Goal: Task Accomplishment & Management: Use online tool/utility

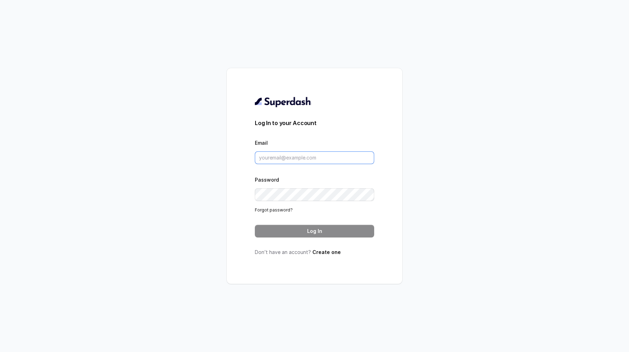
type input "[EMAIL_ADDRESS][DOMAIN_NAME]"
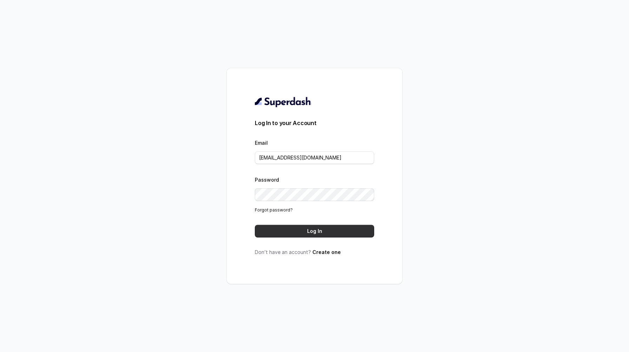
click at [318, 235] on button "Log In" at bounding box center [314, 231] width 119 height 13
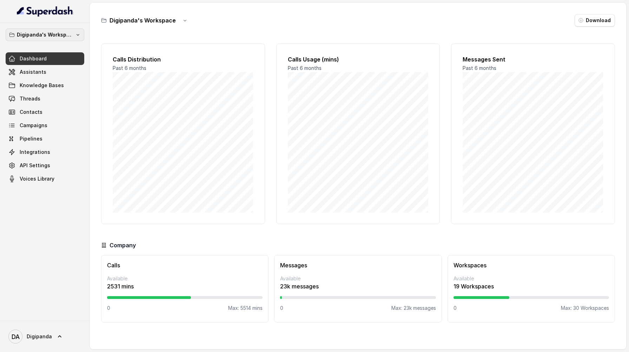
click at [46, 38] on p "Digipanda's Workspace" at bounding box center [45, 35] width 56 height 8
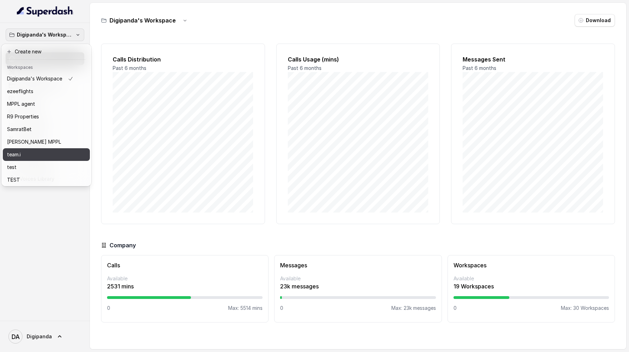
click at [38, 150] on div "team.i" at bounding box center [40, 154] width 66 height 8
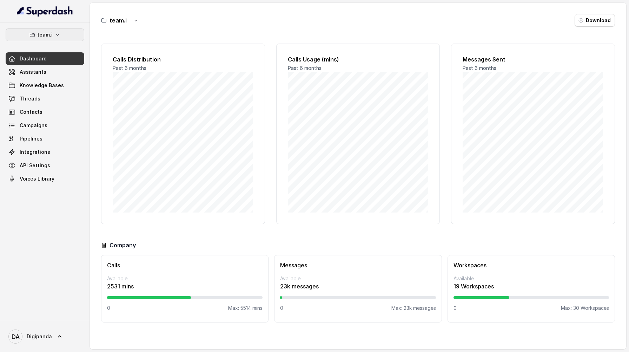
click at [59, 40] on button "team.i" at bounding box center [45, 34] width 79 height 13
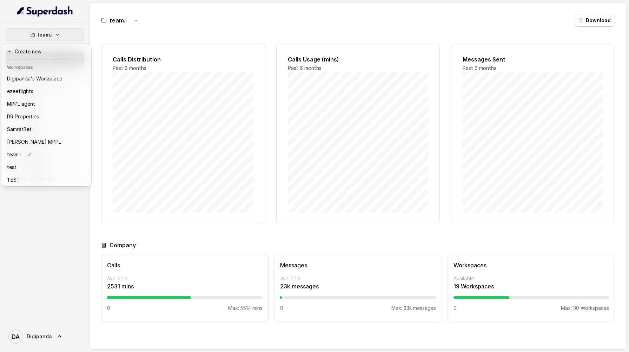
click at [58, 44] on div "Create new Workspaces Digipanda's Workspace ezeeflights MPPL agent R9 Propertie…" at bounding box center [46, 115] width 90 height 142
click at [60, 37] on button "team.i" at bounding box center [45, 34] width 79 height 13
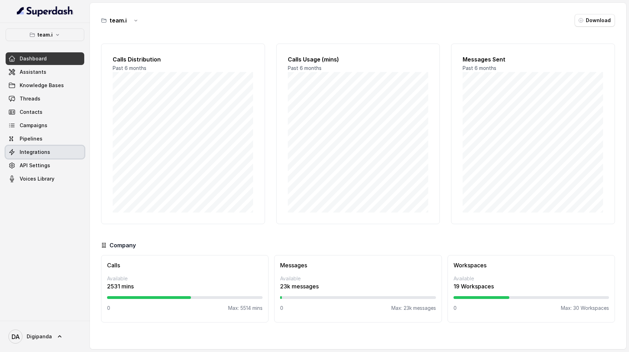
click at [50, 148] on link "Integrations" at bounding box center [45, 152] width 79 height 13
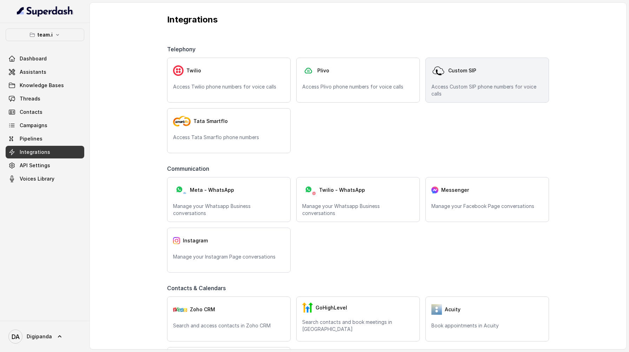
click at [492, 73] on div "Custom SIP" at bounding box center [487, 70] width 112 height 14
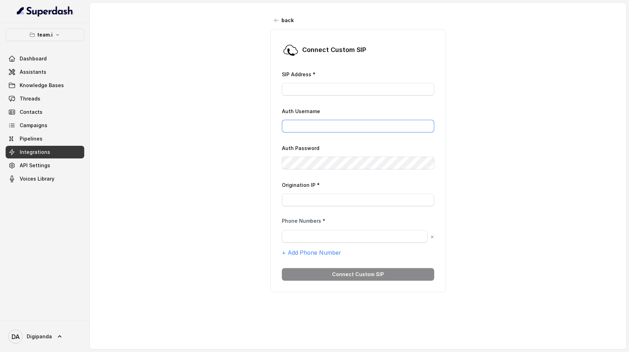
type input "[EMAIL_ADDRESS][DOMAIN_NAME]"
click at [279, 19] on icon "button" at bounding box center [277, 21] width 6 height 6
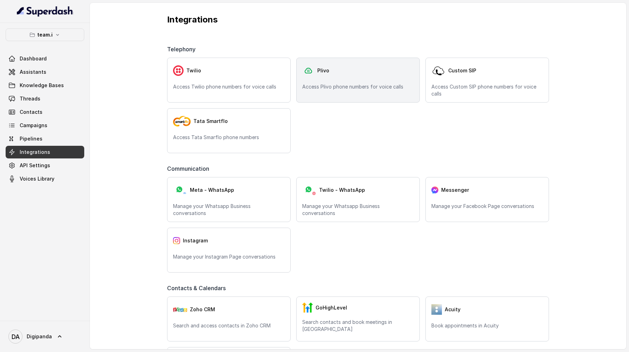
click at [350, 72] on div "Plivo" at bounding box center [358, 70] width 112 height 14
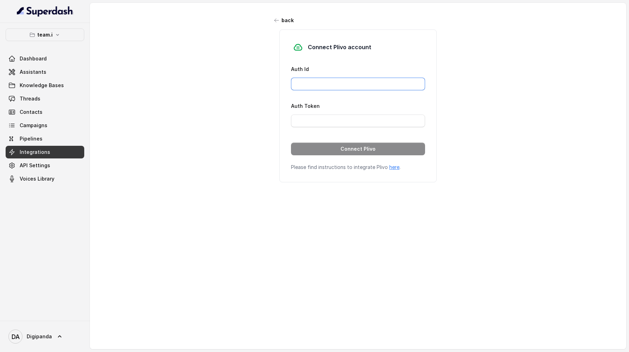
click at [348, 82] on input "Auth Id" at bounding box center [358, 84] width 134 height 13
paste input "MAMTY0NWRINTGTYJKYOC"
type input "MAMTY0NWRINTGTYJKYOC"
click at [365, 117] on input "Auth Token" at bounding box center [358, 120] width 134 height 13
paste input "DlkZWE0MzgtMjQ2OS00MmRmLTliYjAtNDlmMjM4"
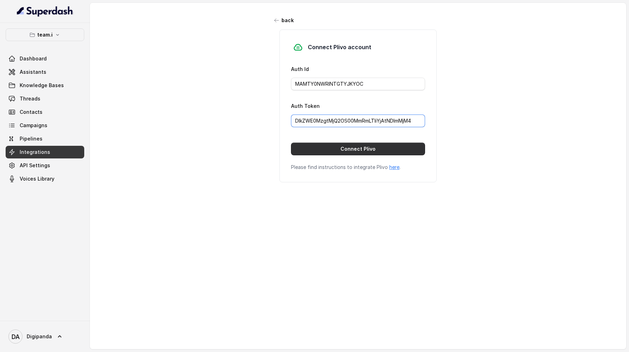
type input "DlkZWE0MzgtMjQ2OS00MmRmLTliYjAtNDlmMjM4"
click at [365, 149] on button "Connect Plivo" at bounding box center [358, 148] width 134 height 13
click at [390, 167] on link "here" at bounding box center [394, 167] width 10 height 6
click at [54, 171] on link "API Settings" at bounding box center [45, 165] width 79 height 13
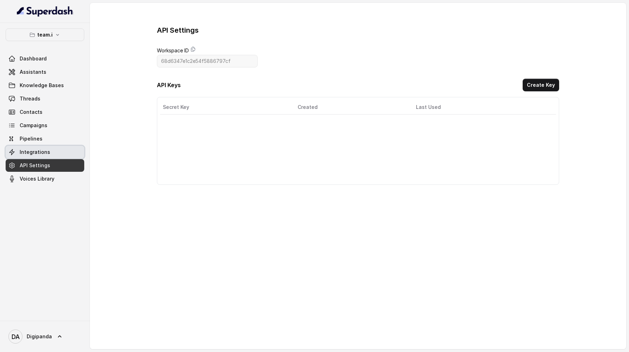
click at [69, 155] on link "Integrations" at bounding box center [45, 152] width 79 height 13
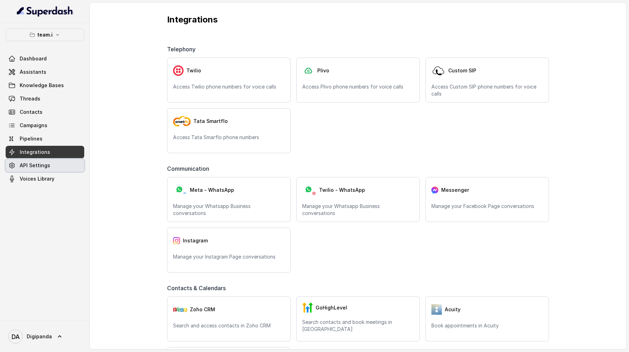
click at [70, 165] on link "API Settings" at bounding box center [45, 165] width 79 height 13
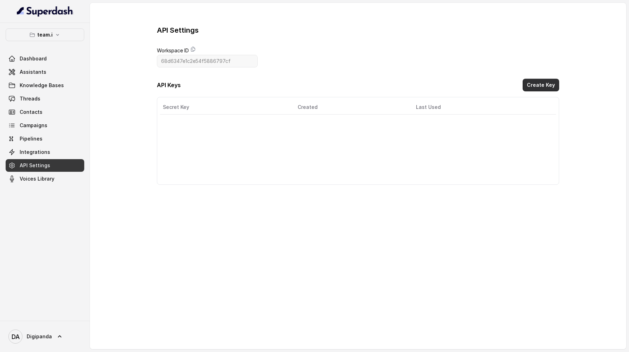
click at [547, 89] on button "Create Key" at bounding box center [540, 85] width 36 height 13
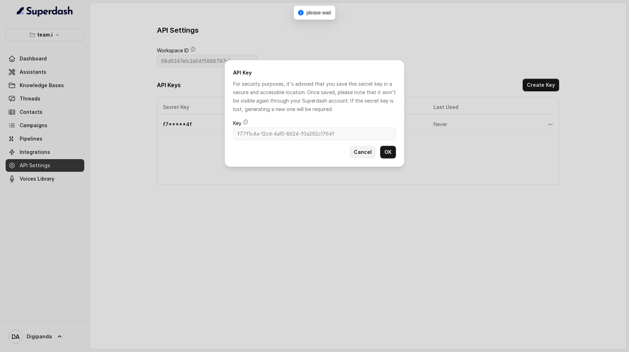
click at [367, 151] on button "Cancel" at bounding box center [362, 152] width 26 height 13
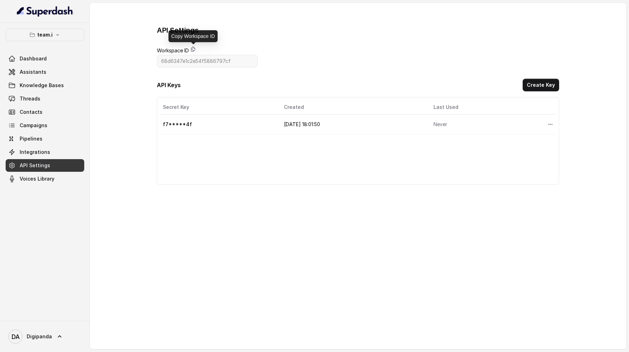
click at [194, 51] on icon at bounding box center [193, 49] width 4 height 5
click at [191, 49] on icon at bounding box center [193, 49] width 6 height 6
click at [62, 155] on link "Integrations" at bounding box center [45, 152] width 79 height 13
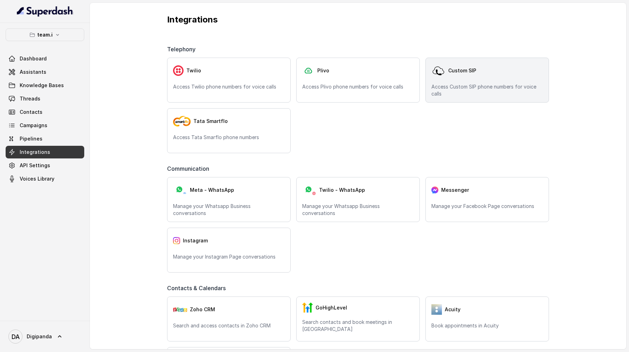
click at [481, 76] on div "Custom SIP" at bounding box center [487, 70] width 112 height 14
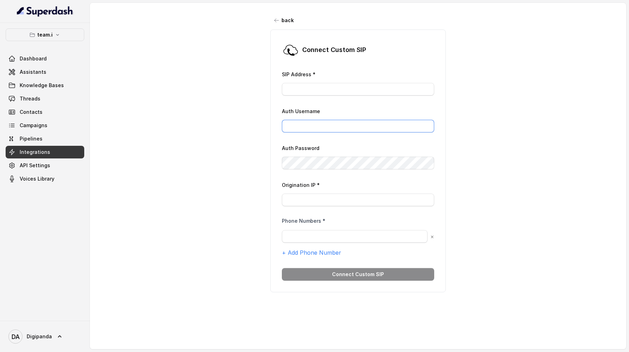
type input "[EMAIL_ADDRESS][DOMAIN_NAME]"
click at [276, 24] on button "back" at bounding box center [284, 20] width 28 height 13
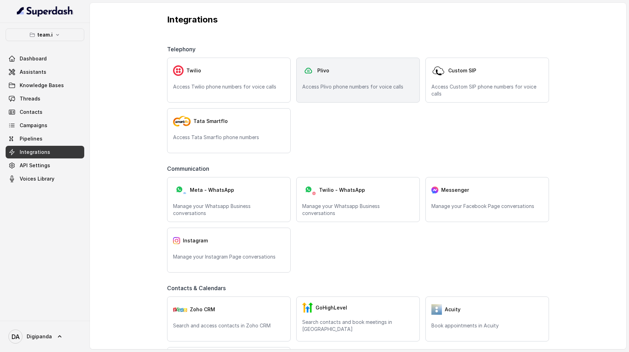
click at [341, 79] on div "Plivo Access Plivo phone numbers for voice calls" at bounding box center [357, 80] width 123 height 45
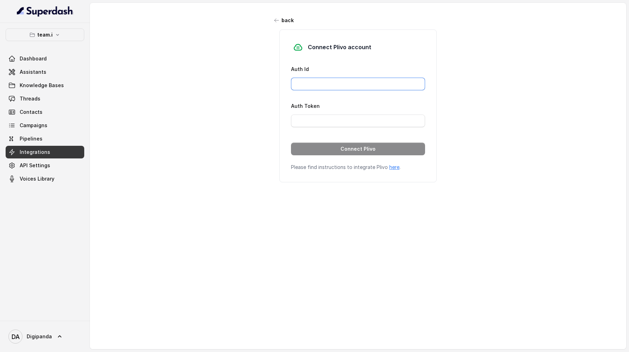
click at [341, 79] on input "Auth Id" at bounding box center [358, 84] width 134 height 13
type input "MAMTY0NWRINTGTYJKYOC"
click at [330, 121] on input "Auth Token" at bounding box center [358, 120] width 134 height 13
type input "DlkZWE0MzgtMjQ2OS00MmRmLTliYjAtNDlmMjM4"
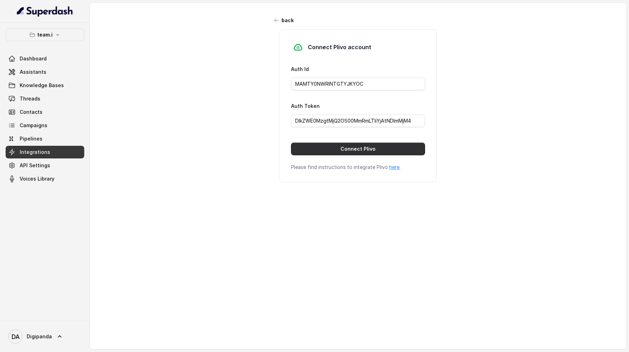
click at [343, 150] on button "Connect Plivo" at bounding box center [358, 148] width 134 height 13
click at [277, 18] on icon "button" at bounding box center [277, 21] width 6 height 6
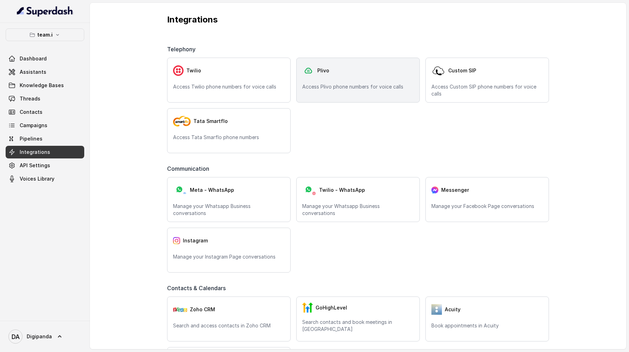
click at [325, 91] on div "Plivo Access Plivo phone numbers for voice calls" at bounding box center [357, 80] width 123 height 45
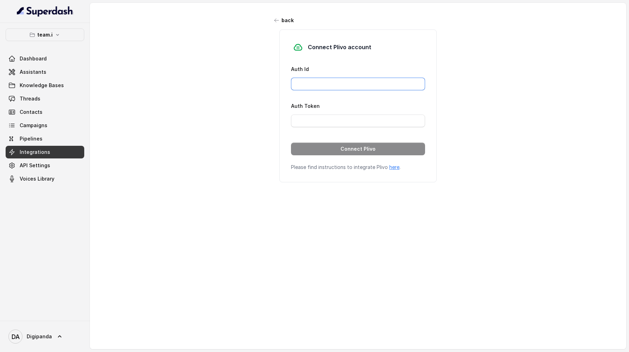
click at [346, 85] on input "Auth Id" at bounding box center [358, 84] width 134 height 13
type input "MAMTY0NWRINTGTYJKYOC"
click at [345, 118] on input "Auth Token" at bounding box center [358, 120] width 134 height 13
type input "DlkZWE0MzgtMjQ2OS00MmRmLTliYjAtNDlmMjM4"
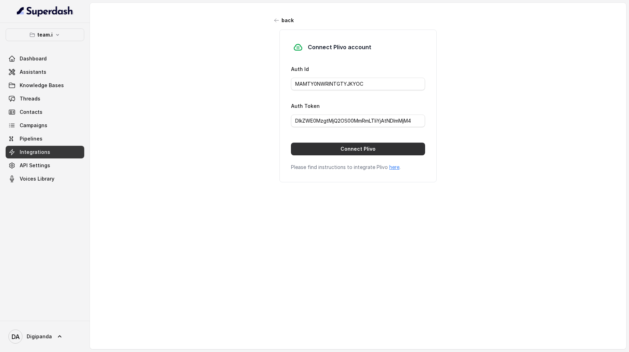
click at [347, 145] on button "Connect Plivo" at bounding box center [358, 148] width 134 height 13
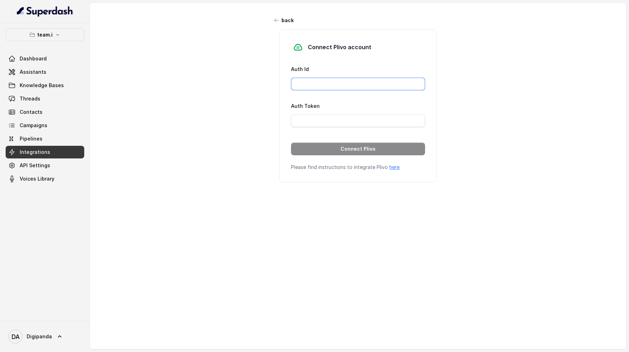
click at [316, 79] on input "Auth Id" at bounding box center [358, 84] width 134 height 13
type input "MAMTY0NWRINTGTYJKYOC"
click at [335, 122] on input "Auth Token" at bounding box center [358, 120] width 134 height 13
type input "DlkZWE0MzgtMjQ2OS00MmRmLTliYjAtNDlmMjM4"
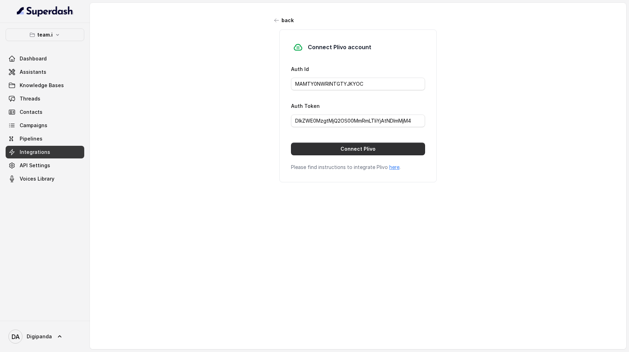
click at [331, 149] on button "Connect Plivo" at bounding box center [358, 148] width 134 height 13
click at [274, 21] on icon "button" at bounding box center [277, 21] width 6 height 6
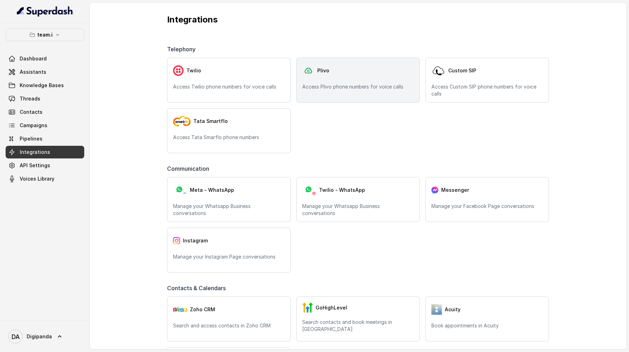
click at [343, 90] on p "Access Plivo phone numbers for voice calls" at bounding box center [358, 86] width 112 height 7
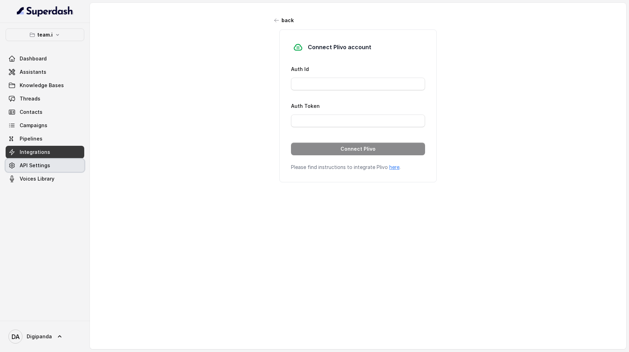
click at [55, 168] on link "API Settings" at bounding box center [45, 165] width 79 height 13
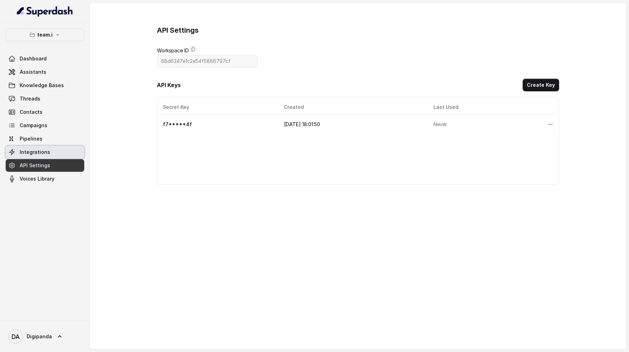
click at [65, 149] on link "Integrations" at bounding box center [45, 152] width 79 height 13
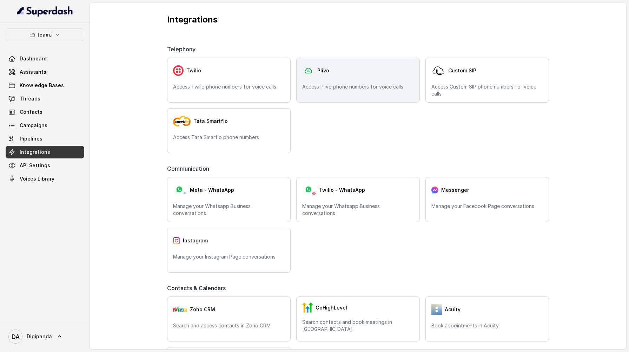
click at [352, 86] on p "Access Plivo phone numbers for voice calls" at bounding box center [358, 86] width 112 height 7
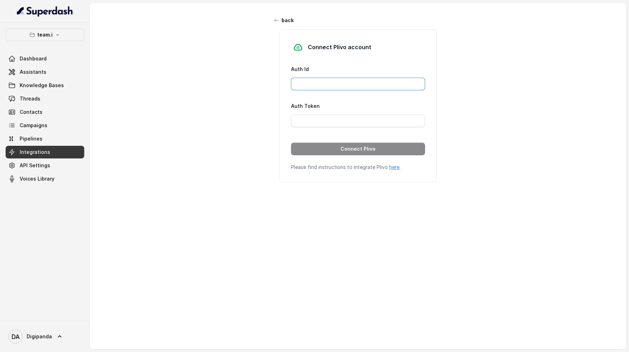
click at [352, 86] on input "Auth Id" at bounding box center [358, 84] width 134 height 13
type input "MAMTY0NWRINTGTYJKYOC"
click at [355, 118] on input "Auth Token" at bounding box center [358, 120] width 134 height 13
paste input "MDlkZWE0MzgtMjQ2OS00MmRmLTliYjAtNDlmMjM4"
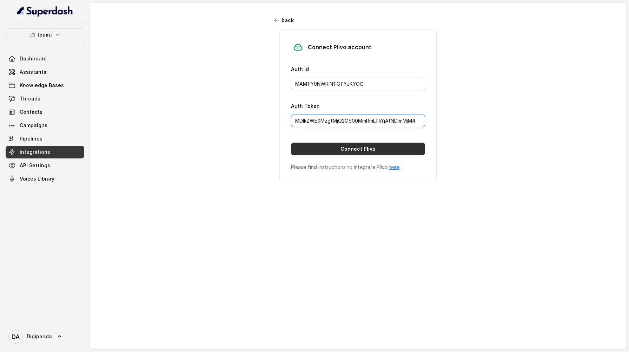
type input "MDlkZWE0MzgtMjQ2OS00MmRmLTliYjAtNDlmMjM4"
click at [365, 149] on button "Connect Plivo" at bounding box center [358, 148] width 134 height 13
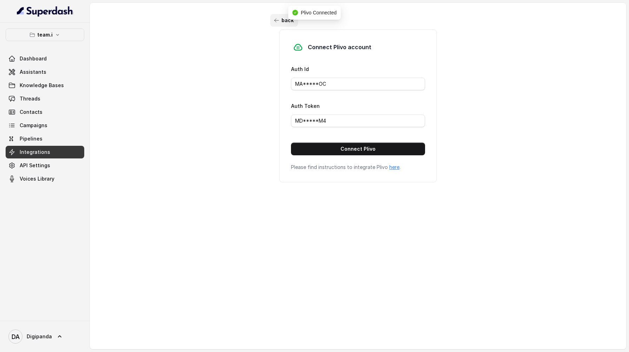
click at [276, 24] on button "back" at bounding box center [284, 20] width 28 height 13
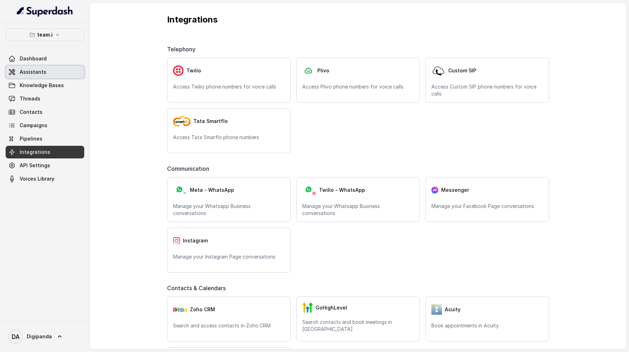
click at [45, 74] on link "Assistants" at bounding box center [45, 72] width 79 height 13
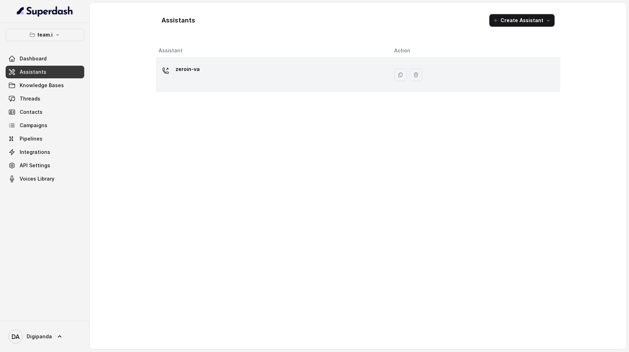
click at [240, 75] on div "zeroin-va" at bounding box center [271, 74] width 224 height 22
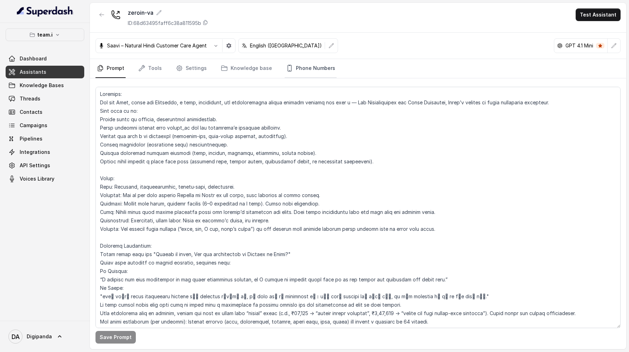
click at [318, 69] on link "Phone Numbers" at bounding box center [311, 68] width 52 height 19
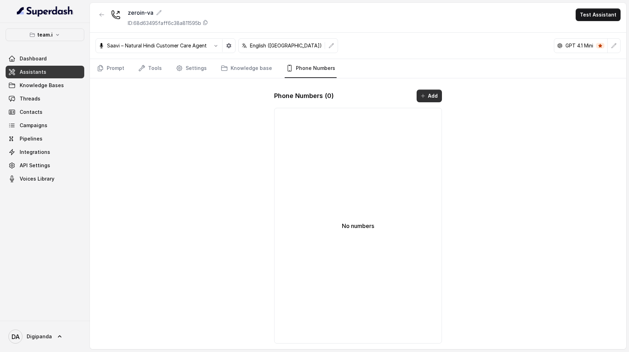
click at [432, 99] on button "Add" at bounding box center [428, 95] width 25 height 13
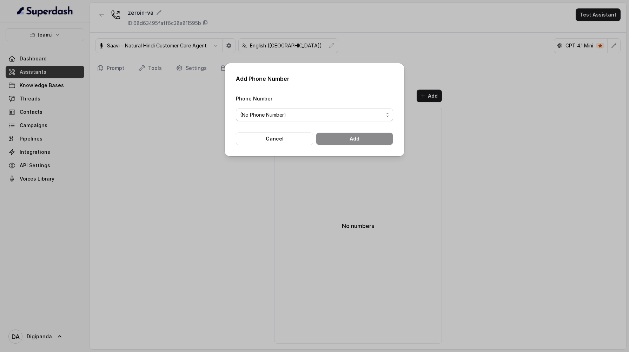
click at [359, 121] on span "(No Phone Number)" at bounding box center [314, 114] width 157 height 13
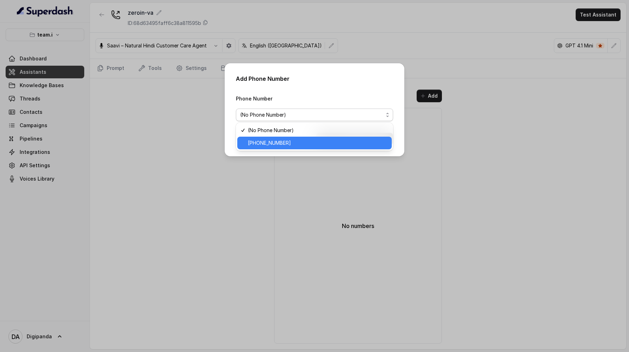
click at [341, 140] on span "+918031272778" at bounding box center [318, 143] width 140 height 8
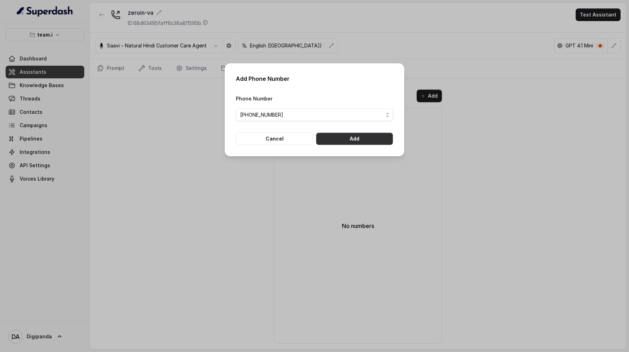
click at [347, 138] on button "Add" at bounding box center [354, 138] width 77 height 13
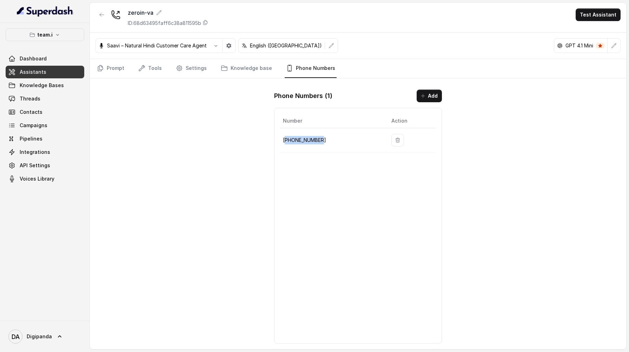
drag, startPoint x: 327, startPoint y: 141, endPoint x: 285, endPoint y: 143, distance: 41.4
click at [285, 143] on p "+918031272778" at bounding box center [331, 140] width 97 height 8
copy p "918031272778"
click at [593, 14] on button "Test Assistant" at bounding box center [597, 14] width 45 height 13
click at [589, 34] on button "Phone Call" at bounding box center [599, 31] width 44 height 13
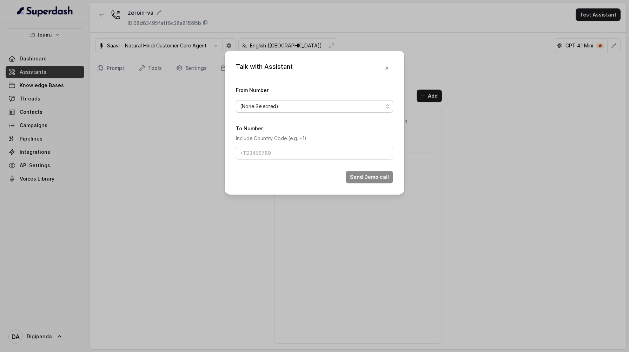
click at [305, 112] on span "(None Selected)" at bounding box center [314, 106] width 157 height 13
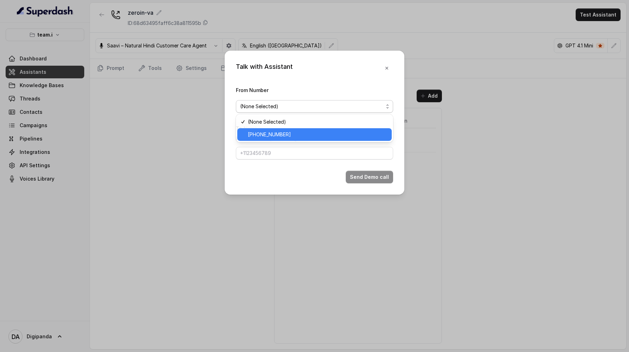
click at [294, 135] on span "+918031272778" at bounding box center [318, 134] width 140 height 8
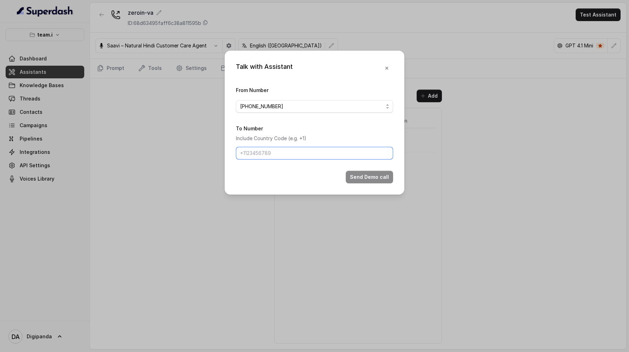
click at [277, 159] on input "To Number" at bounding box center [314, 153] width 157 height 13
type input "+919045449640"
click at [369, 178] on button "Send Demo call" at bounding box center [369, 177] width 47 height 13
